Goal: Navigation & Orientation: Find specific page/section

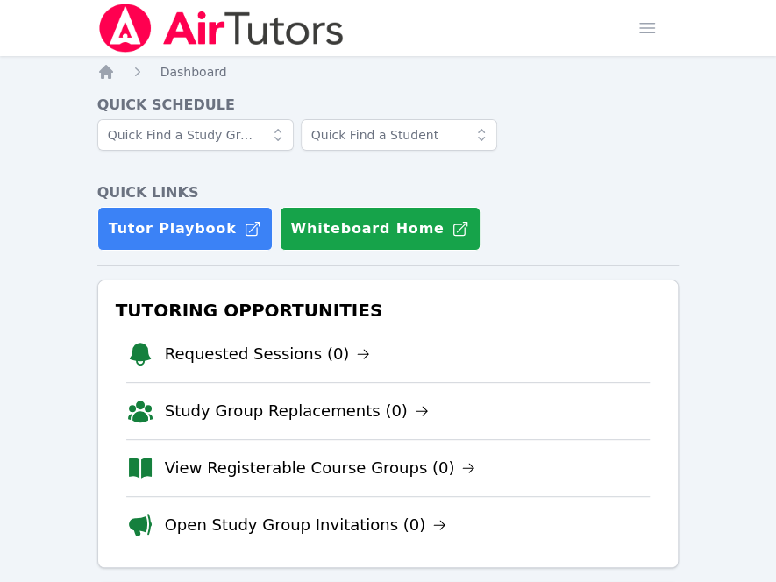
click at [305, 73] on nav "Home Dashboard" at bounding box center [388, 72] width 582 height 18
click at [332, 187] on h4 "Quick Links" at bounding box center [388, 192] width 582 height 21
